Goal: Information Seeking & Learning: Learn about a topic

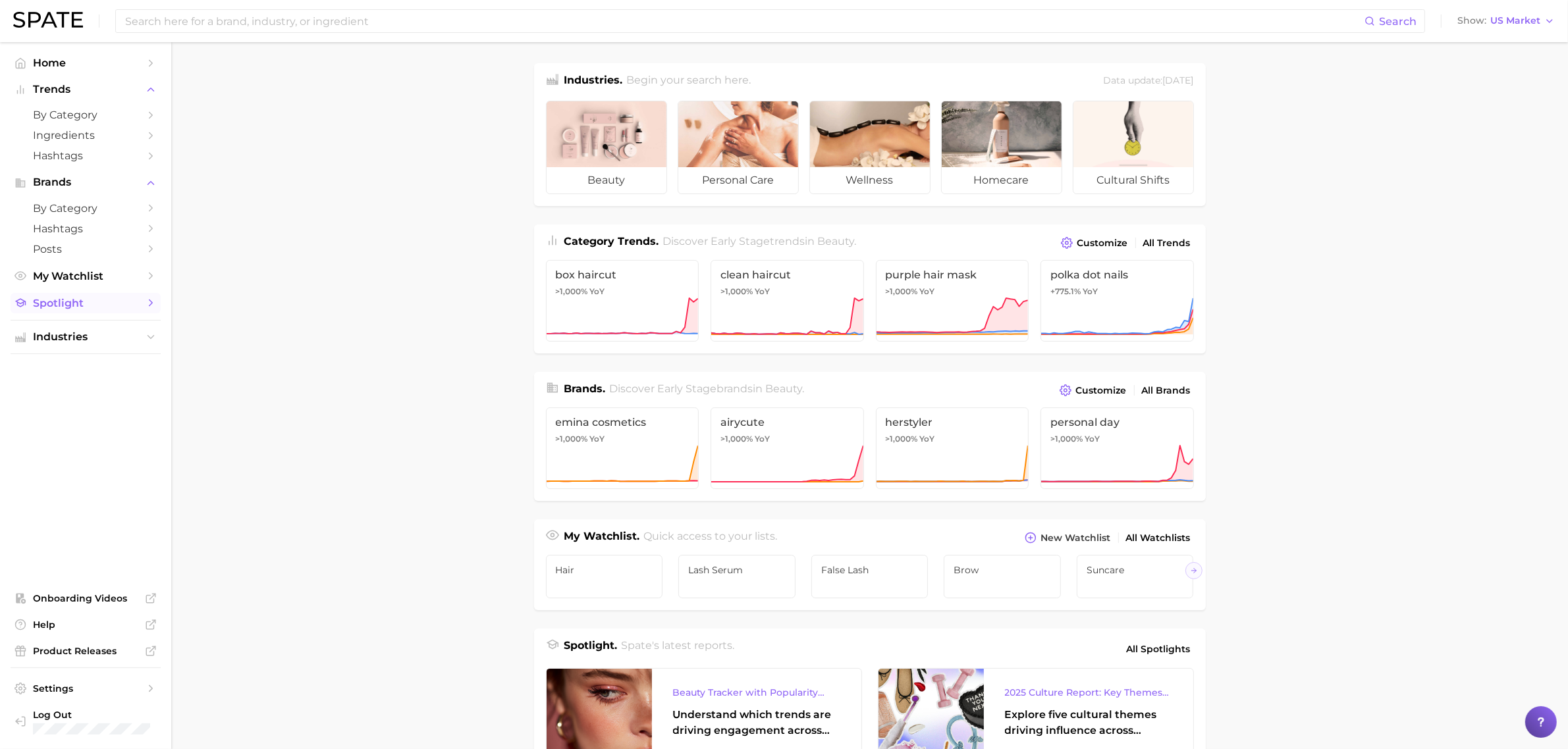
click at [90, 306] on span "Spotlight" at bounding box center [85, 302] width 106 height 12
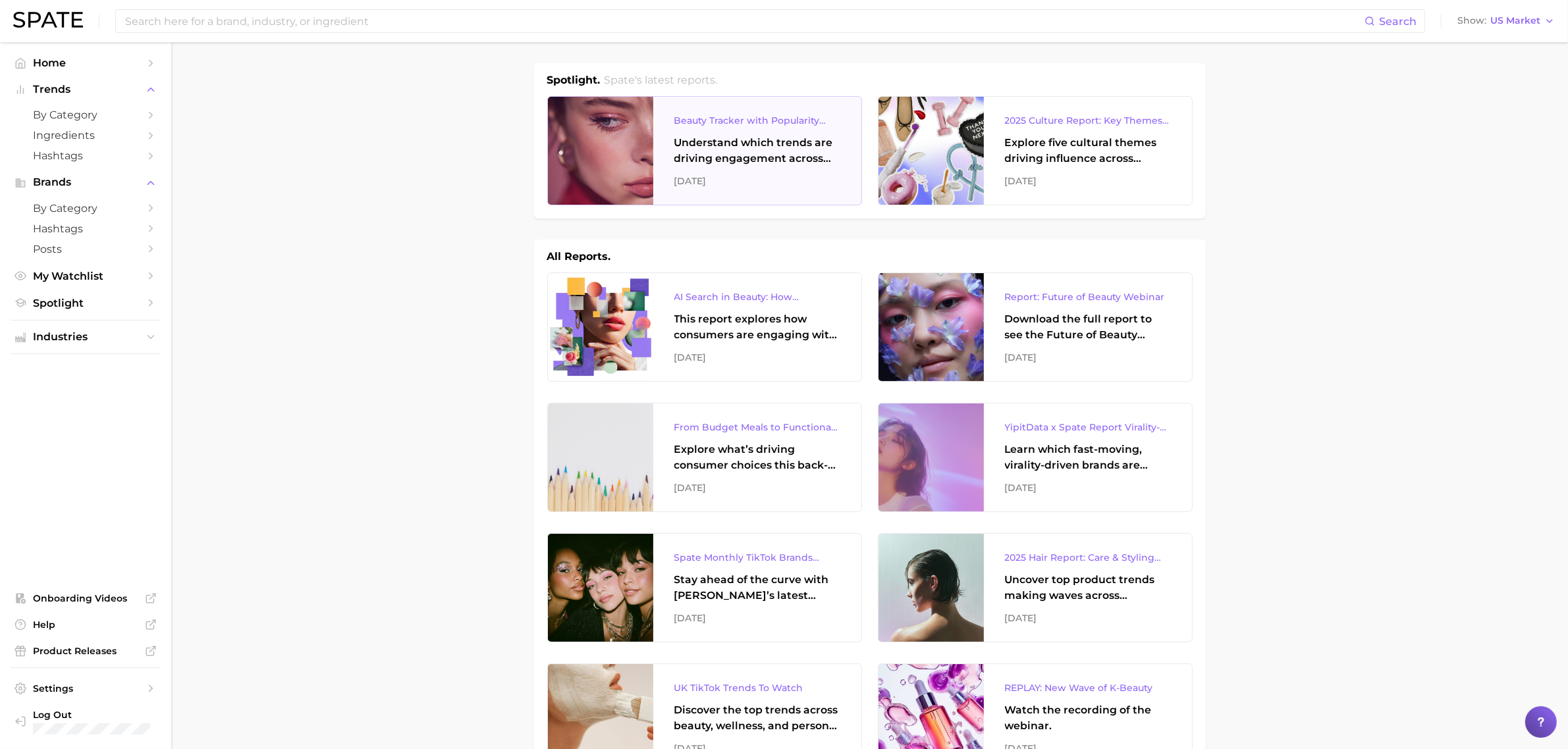
click at [723, 148] on div "Understand which trends are driving engagement across platforms in the skin, ha…" at bounding box center [757, 150] width 166 height 31
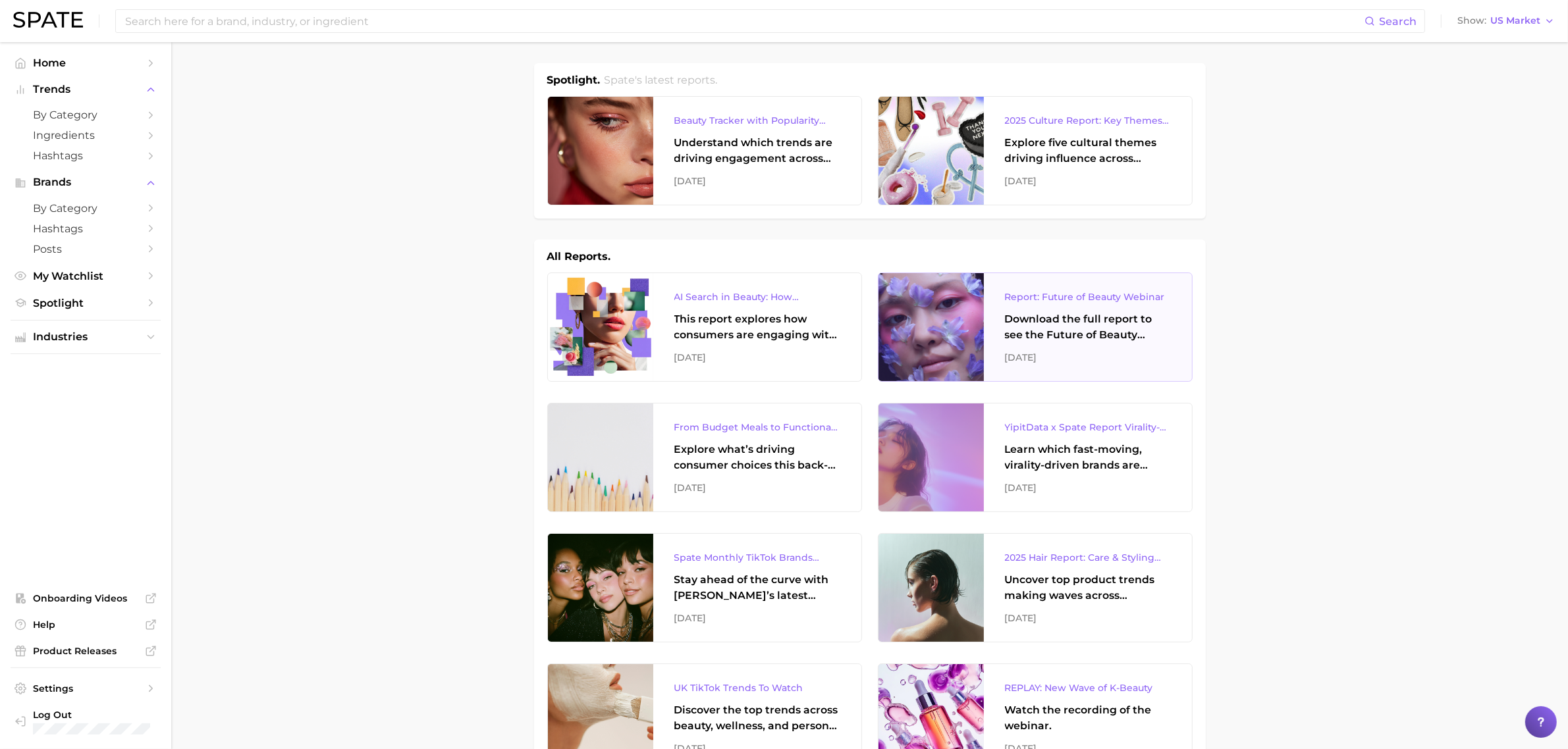
click at [1139, 347] on div "Report: Future of Beauty Webinar Download the full report to see the Future of …" at bounding box center [1088, 327] width 208 height 108
